Goal: Information Seeking & Learning: Learn about a topic

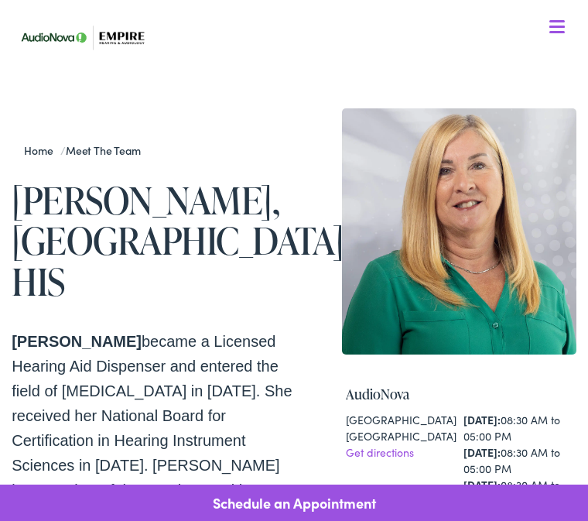
click at [556, 31] on span at bounding box center [556, 32] width 15 height 2
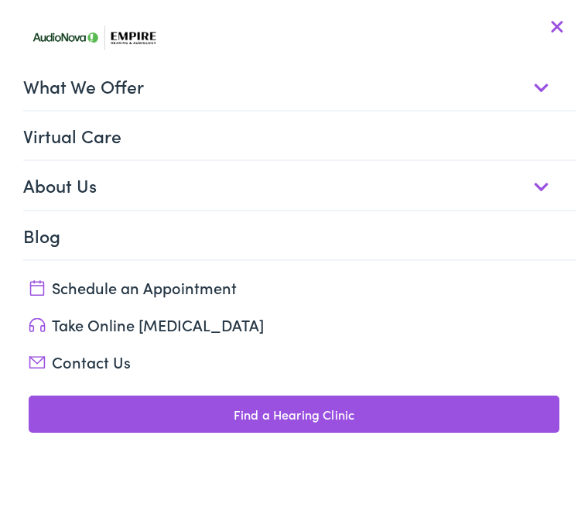
click at [540, 85] on link "What We Offer" at bounding box center [299, 86] width 553 height 48
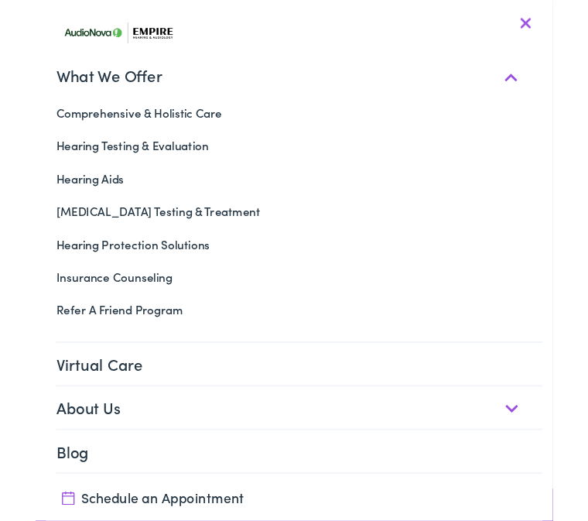
scroll to position [344, 0]
click at [136, 314] on link "Insurance Counseling" at bounding box center [294, 314] width 565 height 37
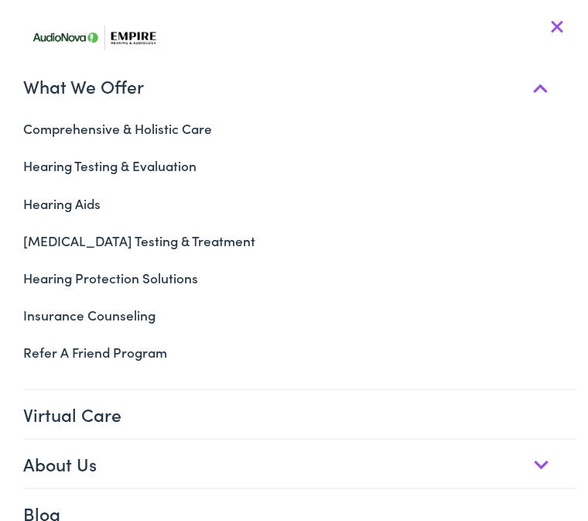
scroll to position [787, 0]
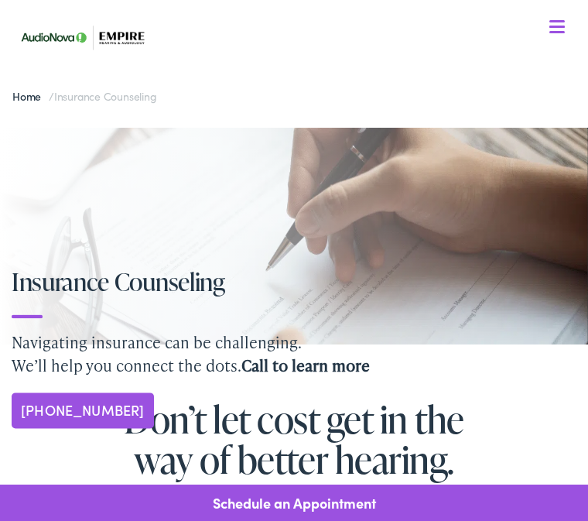
click at [145, 310] on div "Insurance Counseling Navigating insurance can be challenging. We’ll help you co…" at bounding box center [294, 348] width 588 height 160
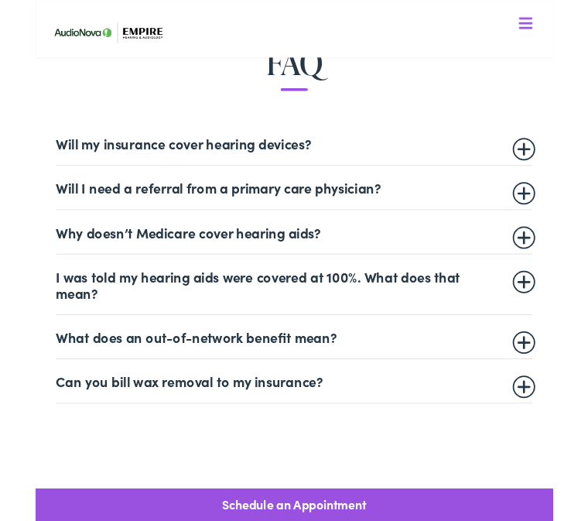
scroll to position [707, 0]
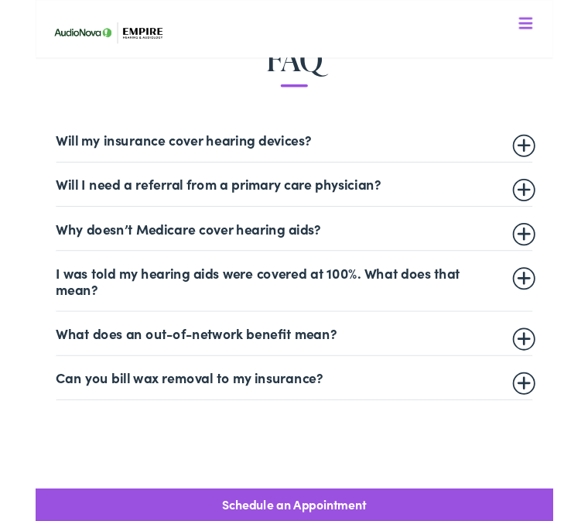
click at [565, 160] on summary "Will my insurance cover hearing devices?" at bounding box center [294, 159] width 542 height 19
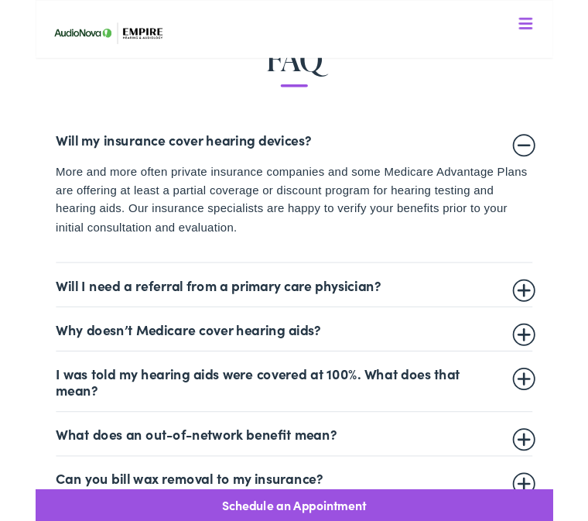
click at [560, 152] on summary "Will my insurance cover hearing devices?" at bounding box center [294, 158] width 542 height 19
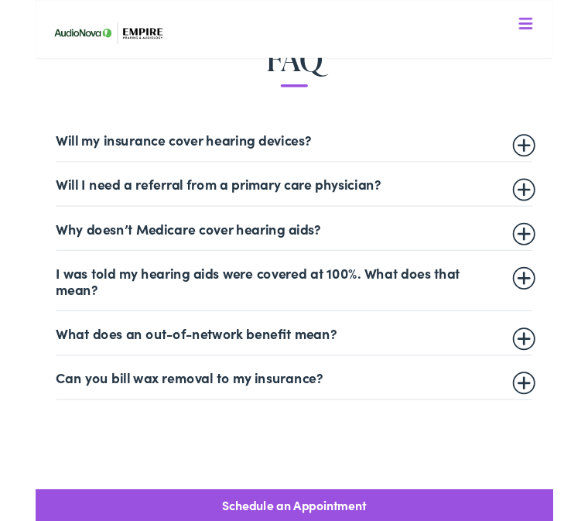
click at [559, 212] on summary "Will I need a referral from a primary care physician?" at bounding box center [294, 209] width 542 height 19
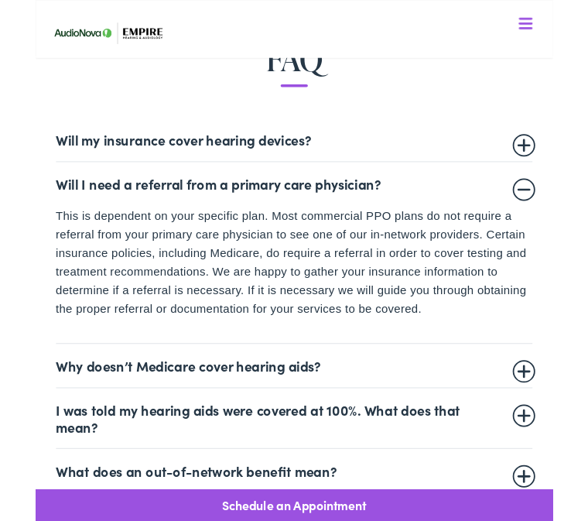
click at [562, 215] on summary "Will I need a referral from a primary care physician?" at bounding box center [294, 209] width 542 height 19
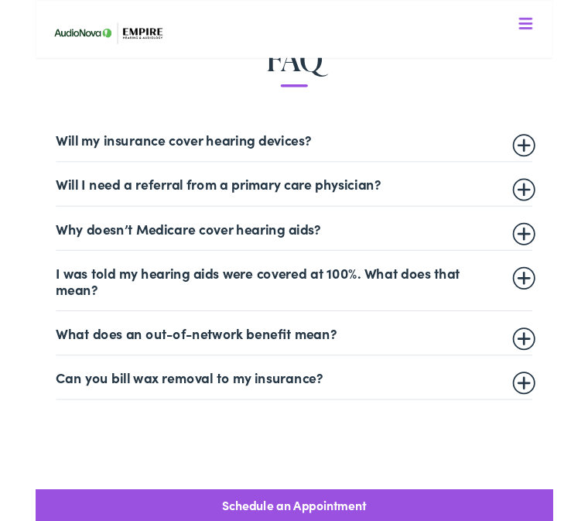
click at [560, 264] on summary "Why doesn’t Medicare cover hearing aids?" at bounding box center [294, 259] width 542 height 19
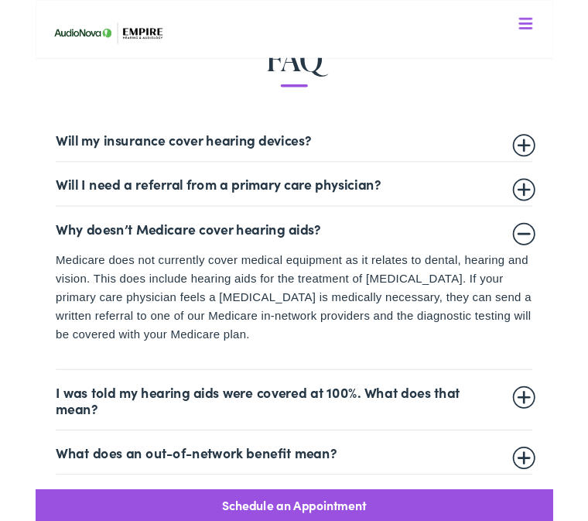
click at [562, 261] on summary "Why doesn’t Medicare cover hearing aids?" at bounding box center [294, 259] width 542 height 19
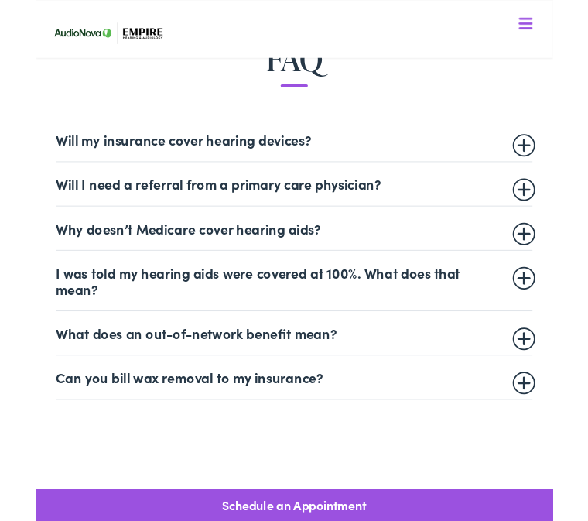
click at [563, 302] on summary "I was told my hearing aids were covered at 100%. What does that mean?" at bounding box center [294, 318] width 542 height 37
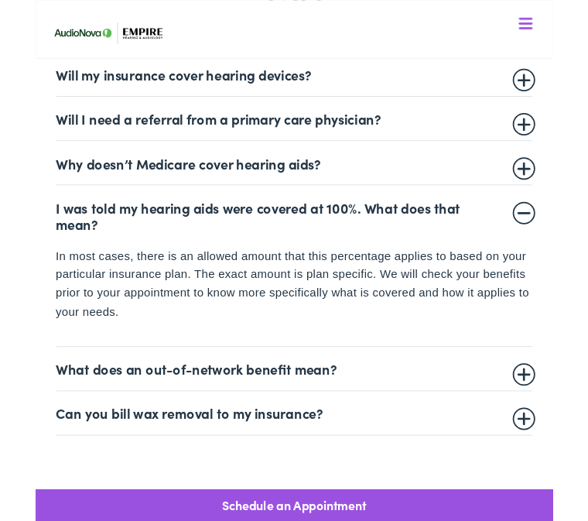
scroll to position [813, 0]
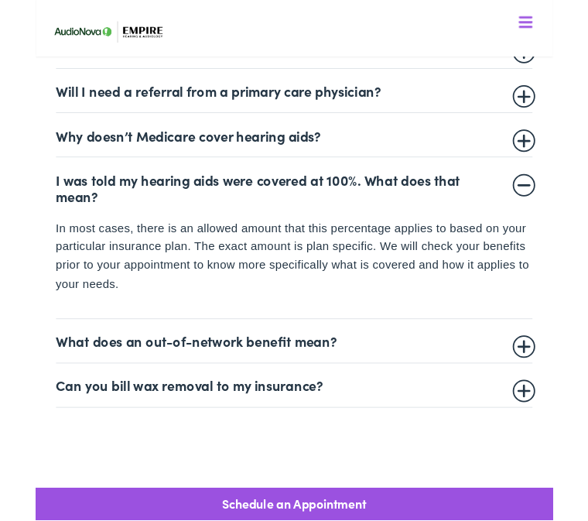
click at [563, 212] on summary "I was told my hearing aids were covered at 100%. What does that mean?" at bounding box center [294, 214] width 542 height 37
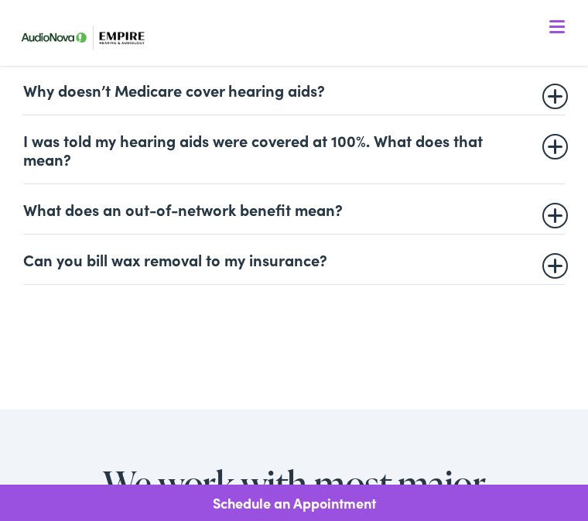
scroll to position [864, 0]
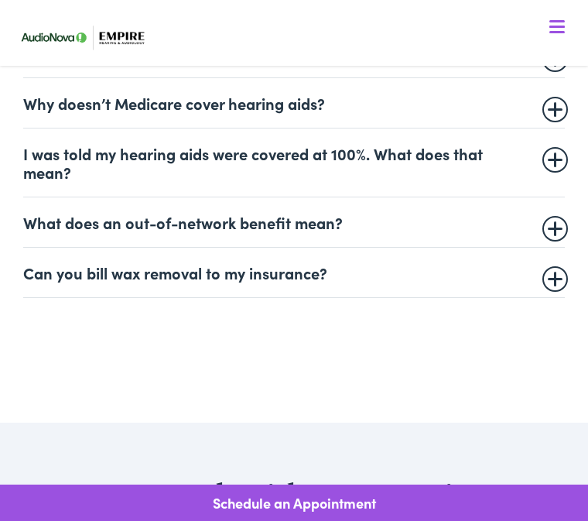
click at [565, 268] on summary "Can you bill wax removal to my insurance?" at bounding box center [294, 272] width 542 height 19
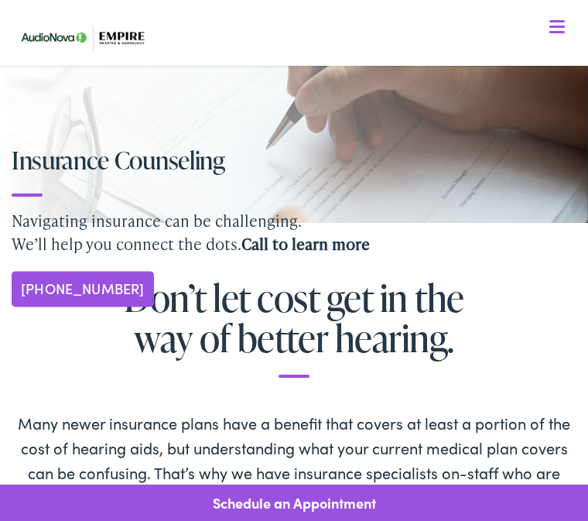
scroll to position [0, 0]
